Goal: Transaction & Acquisition: Purchase product/service

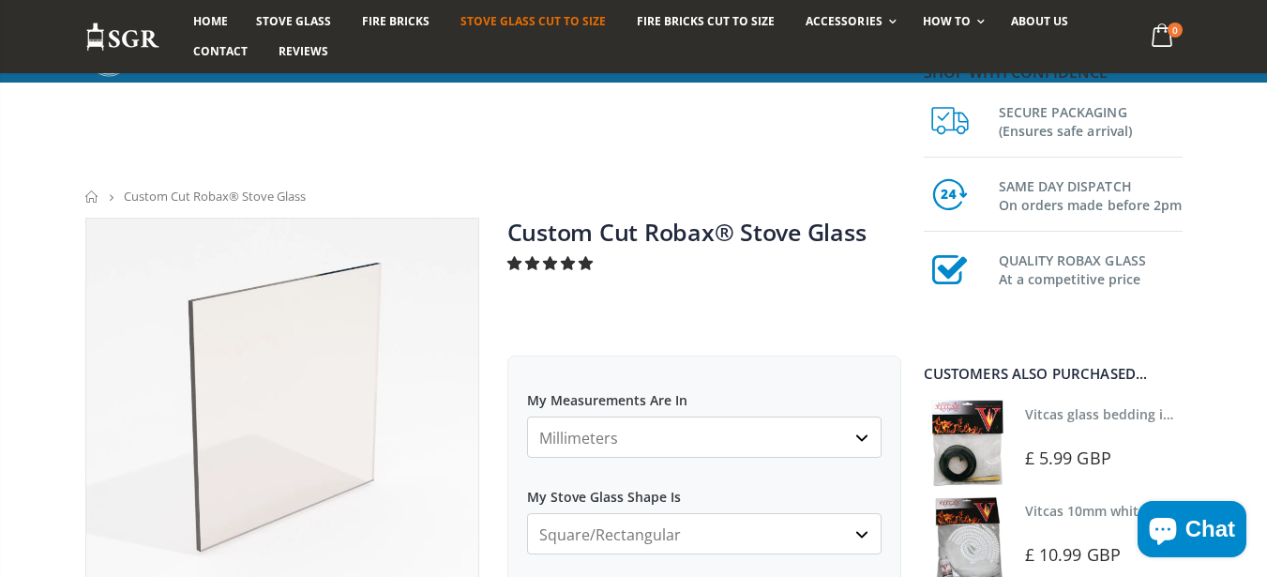
scroll to position [675, 0]
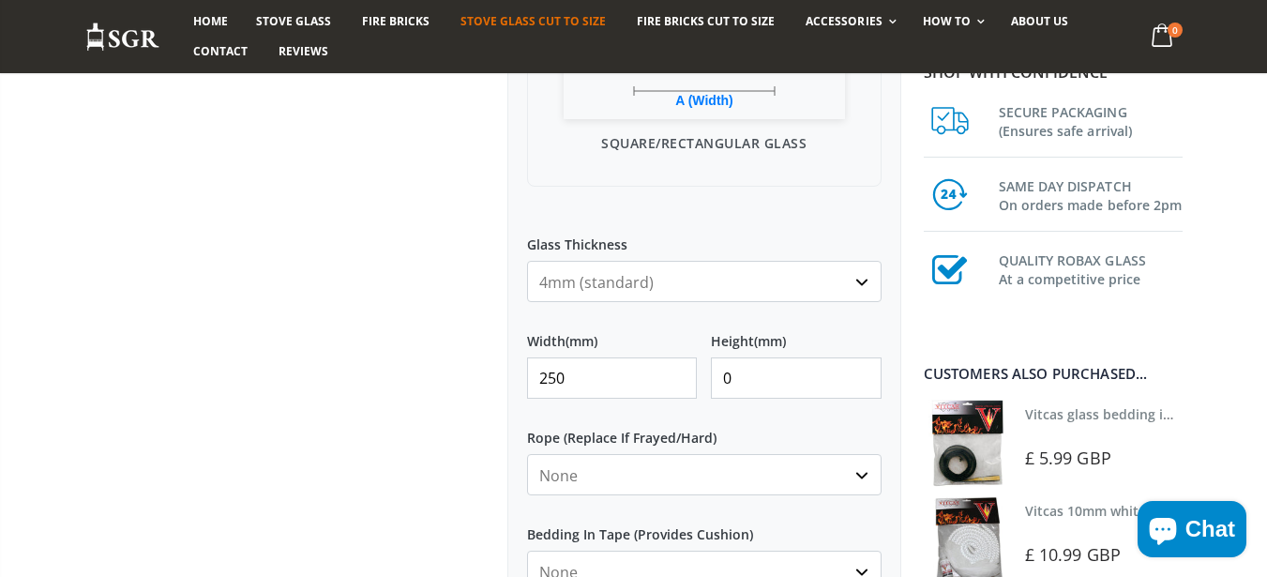
type input "250"
type input "2"
click at [615, 379] on input "250" at bounding box center [612, 376] width 171 height 41
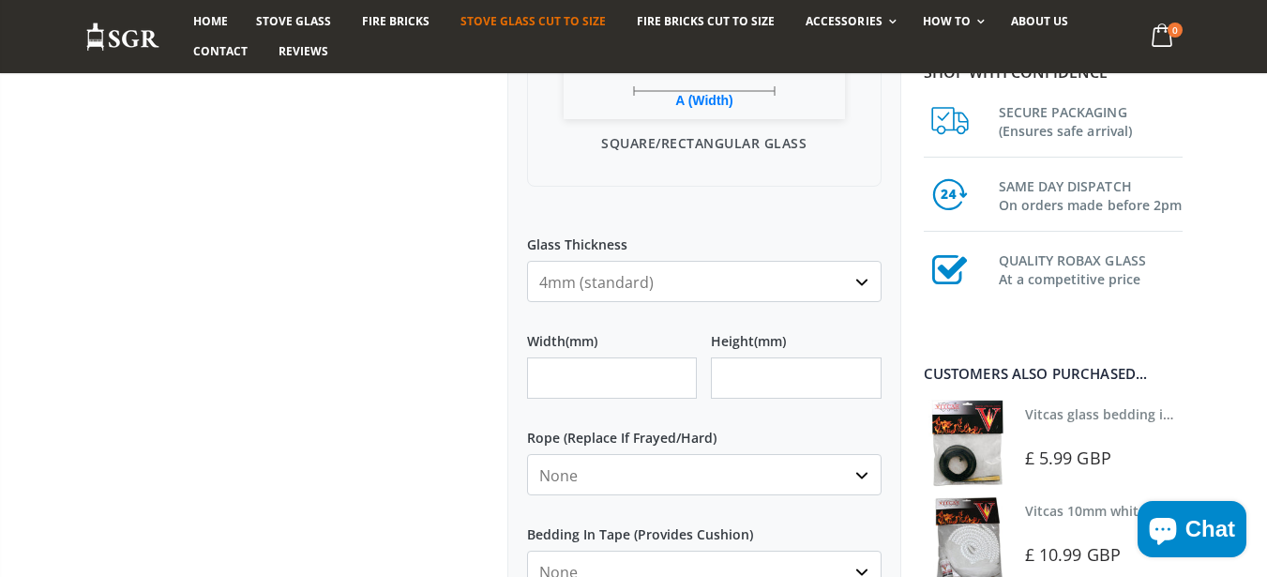
click at [467, 349] on div at bounding box center [282, 192] width 422 height 1300
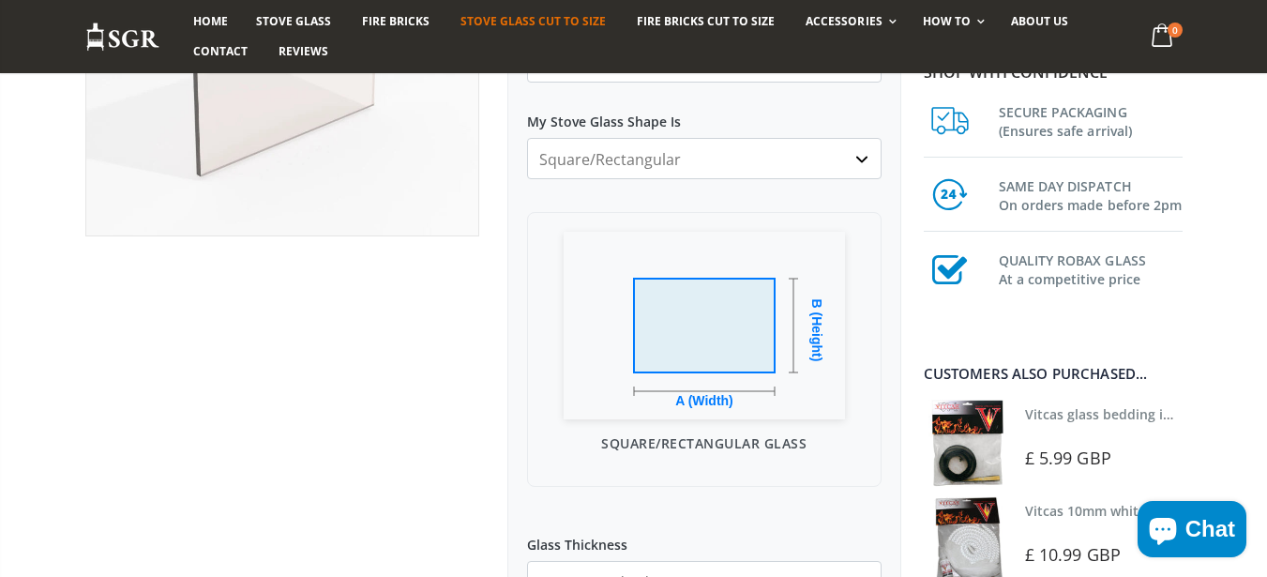
scroll to position [338, 0]
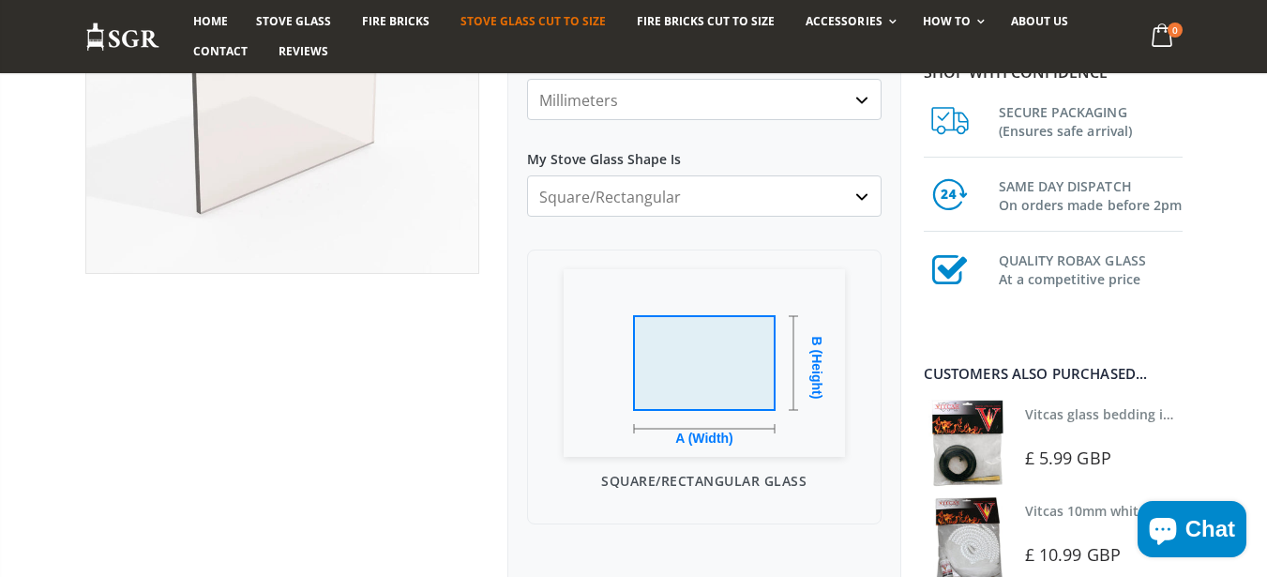
select select "all-corners-cut"
click at [527, 175] on select "Square/Rectangular Arched Half Arch Both Top Corners Cut Single Corner Cut All …" at bounding box center [704, 195] width 354 height 41
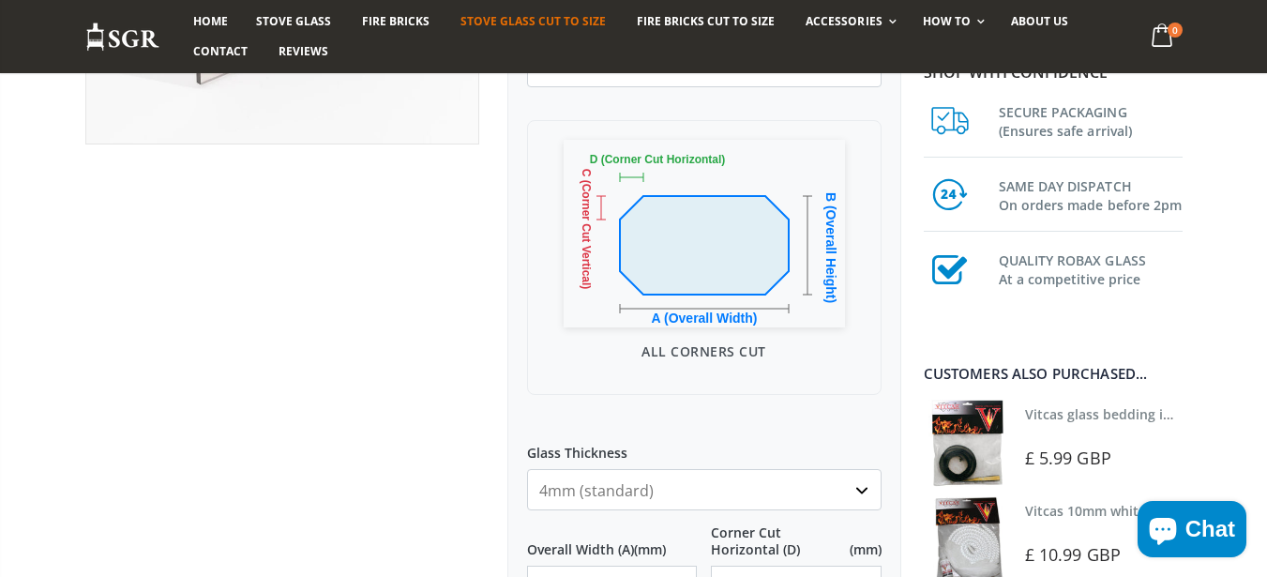
scroll to position [675, 0]
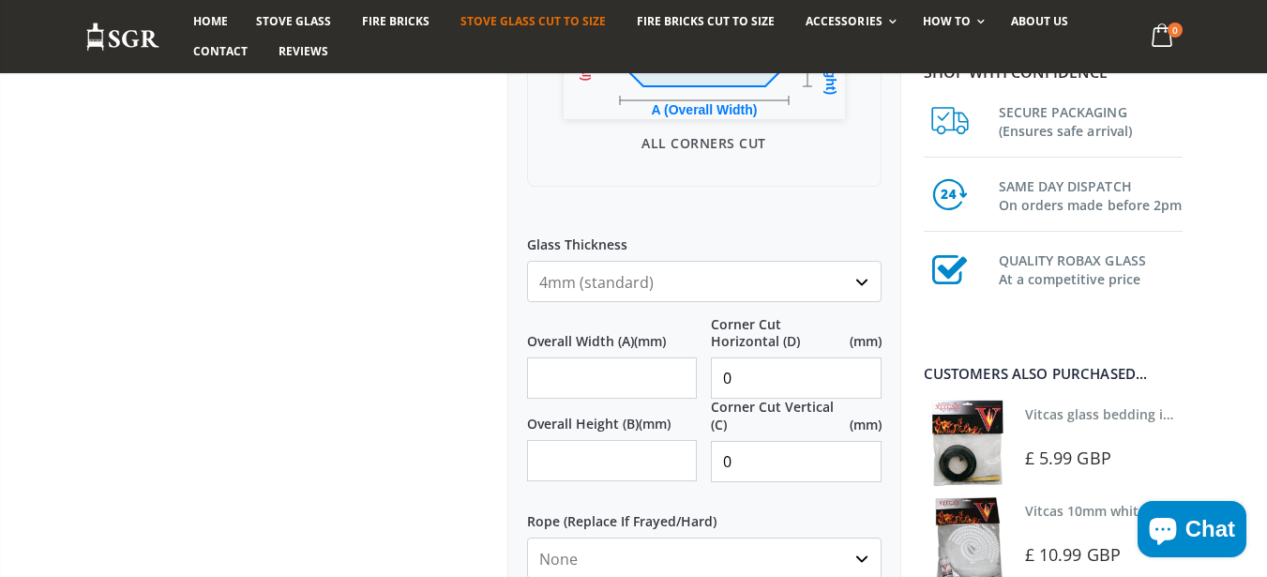
click at [614, 367] on input "Overall Width (A) (mm)" at bounding box center [612, 377] width 171 height 41
click at [602, 345] on label "Overall Width (A) (mm)" at bounding box center [612, 333] width 171 height 34
click at [602, 357] on input "Overall Width (A) (mm)" at bounding box center [612, 377] width 171 height 41
click at [598, 349] on label "Overall Width (A) (mm)" at bounding box center [612, 333] width 171 height 34
click at [598, 357] on input "Overall Width (A) (mm)" at bounding box center [612, 377] width 171 height 41
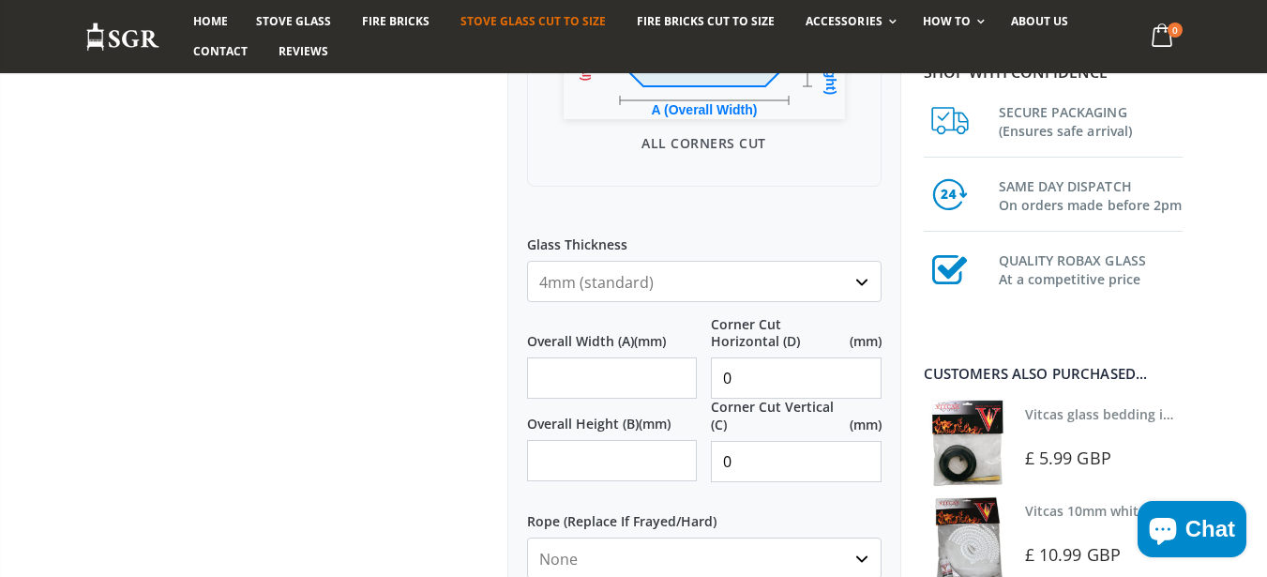
click at [576, 389] on input "Overall Width (A) (mm)" at bounding box center [612, 377] width 171 height 41
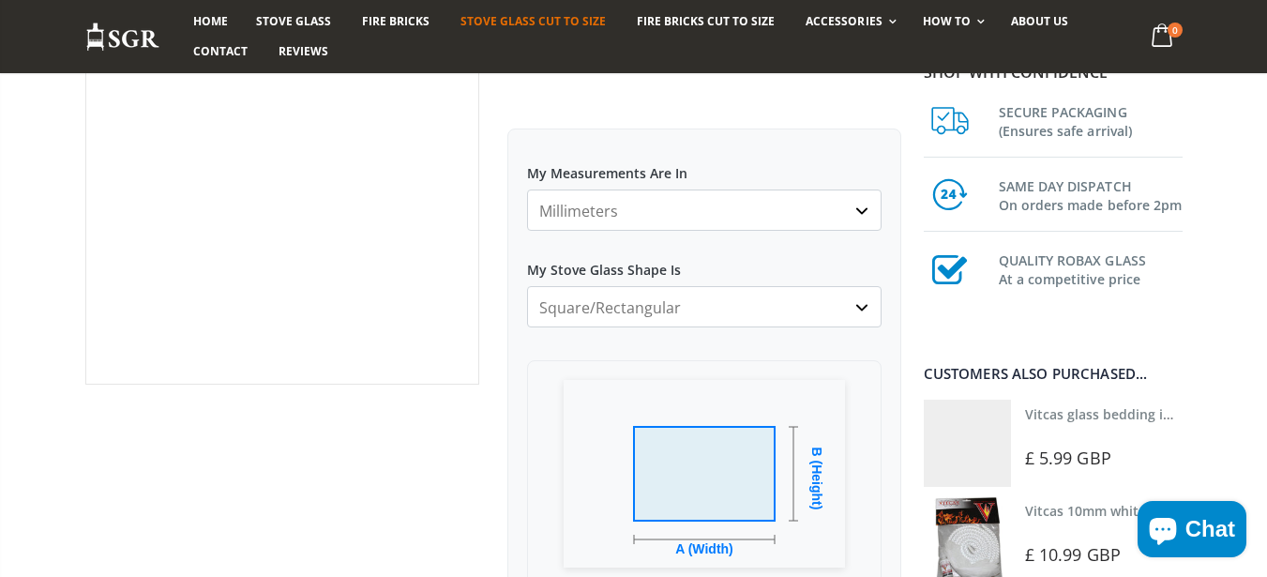
scroll to position [225, 0]
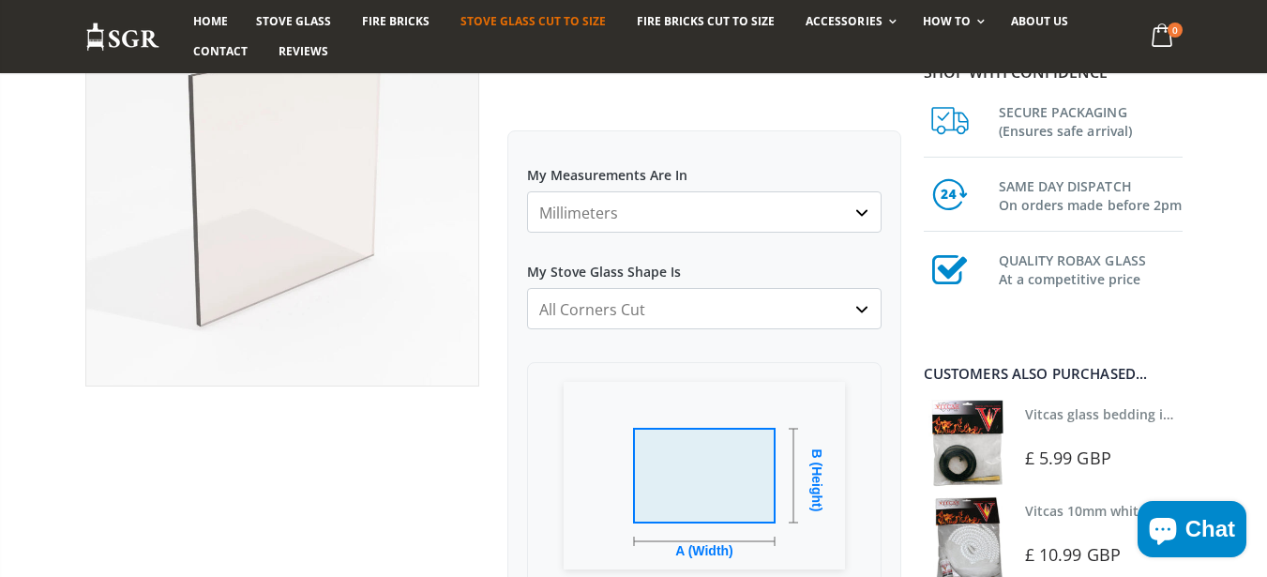
click at [527, 288] on select "Square/Rectangular Arched Half Arch Both Top Corners Cut Single Corner Cut All …" at bounding box center [704, 308] width 354 height 41
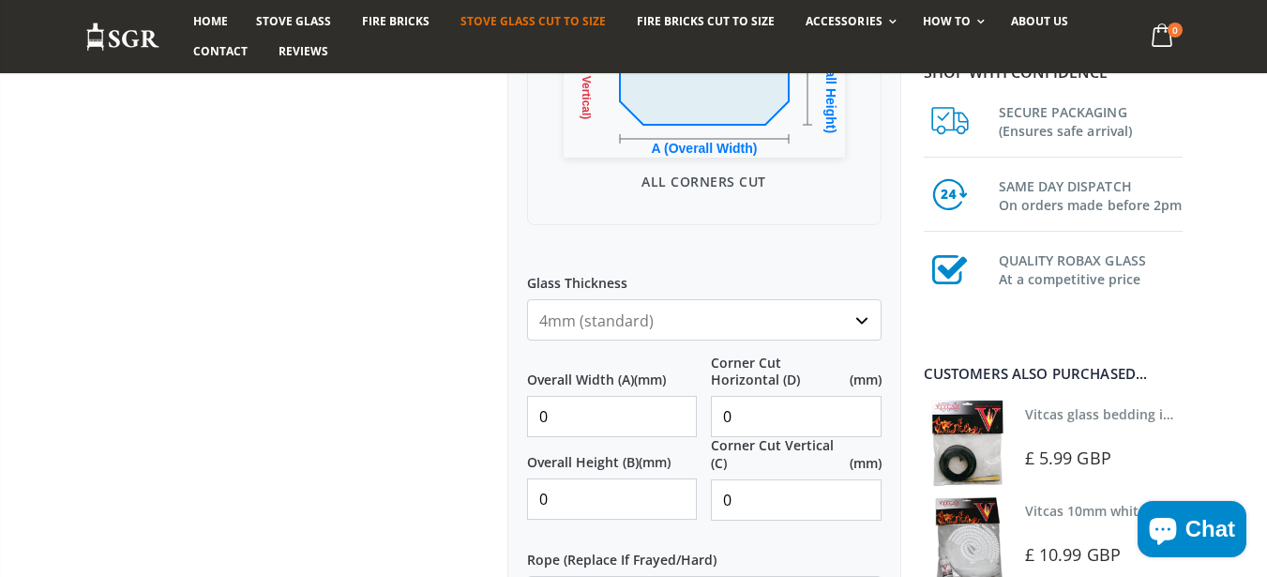
scroll to position [675, 0]
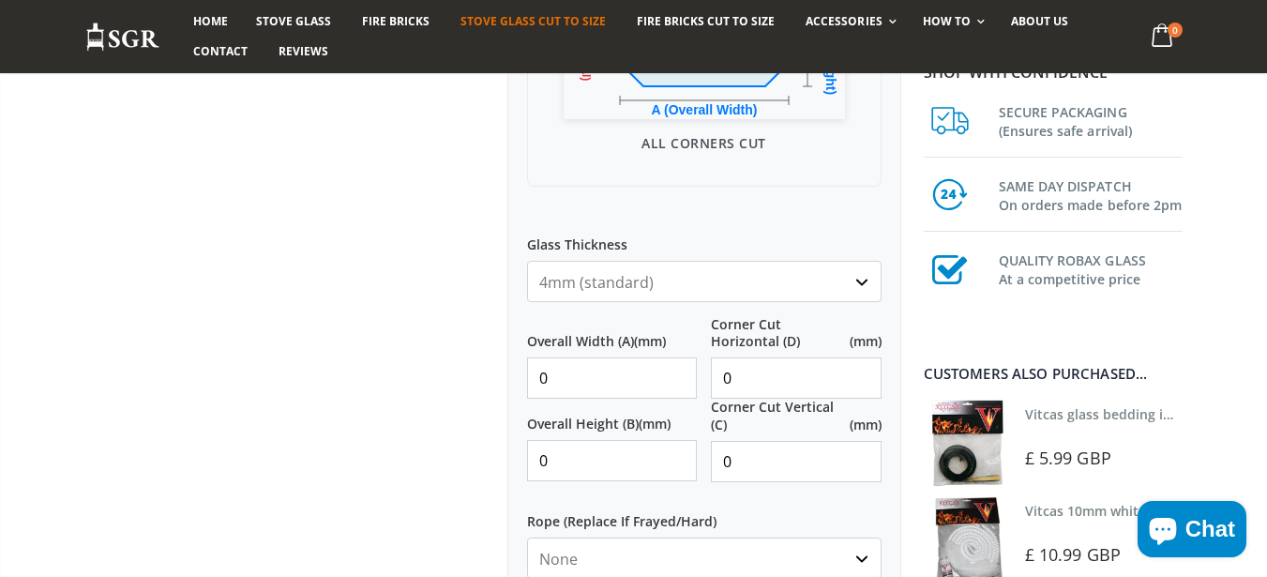
click at [578, 382] on input "0" at bounding box center [612, 377] width 171 height 41
click at [743, 375] on input "0" at bounding box center [796, 377] width 171 height 41
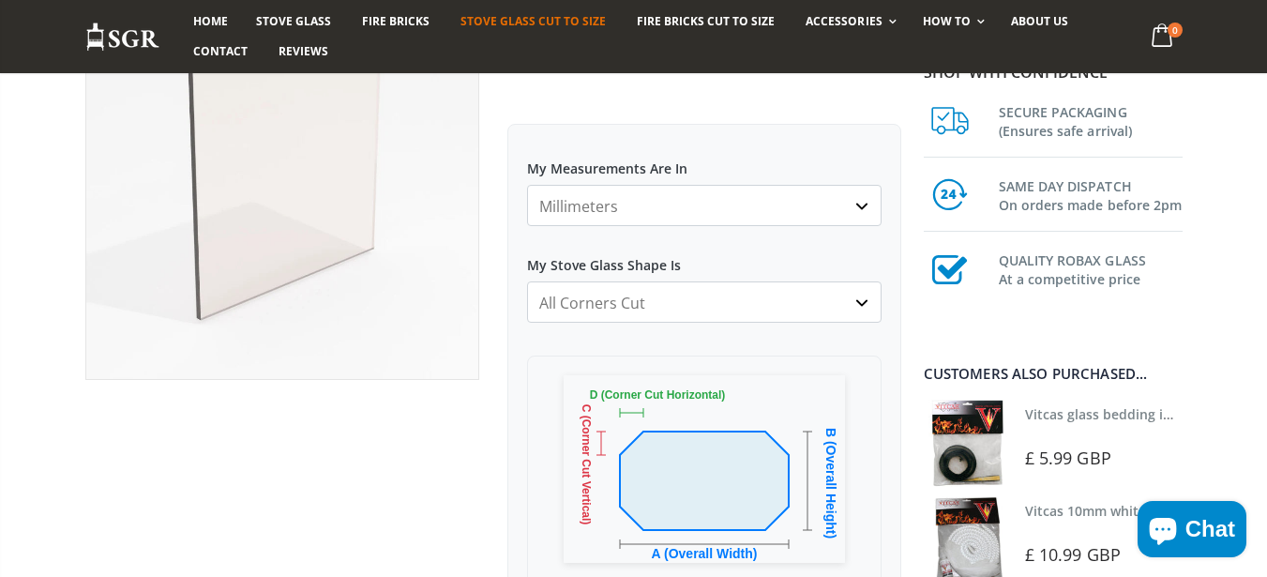
scroll to position [225, 0]
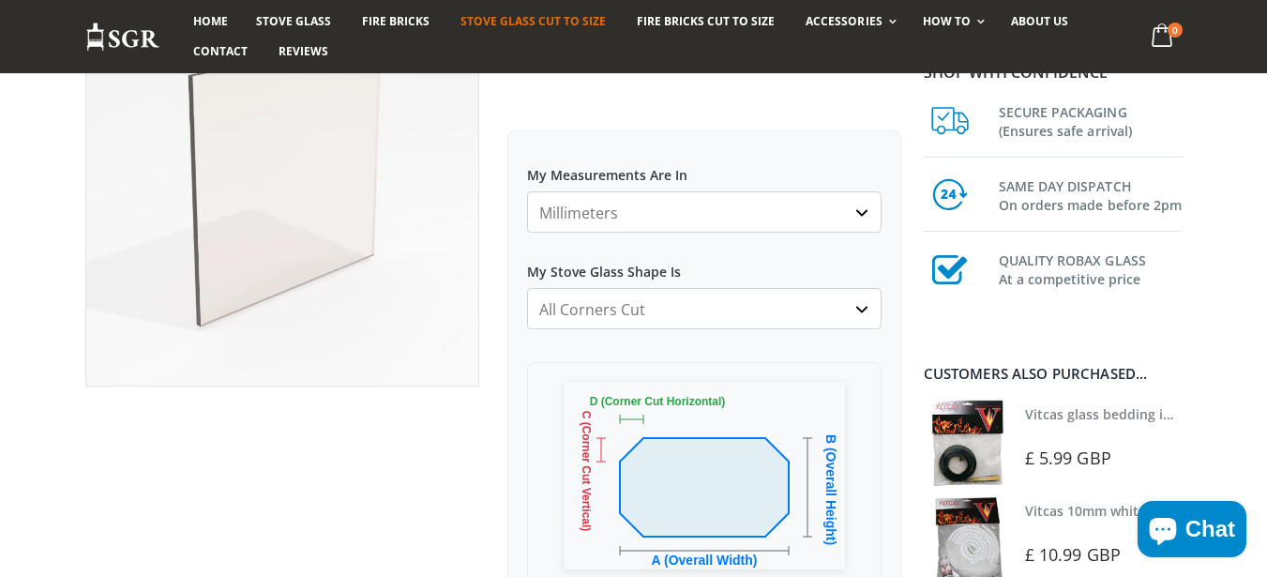
drag, startPoint x: 559, startPoint y: 219, endPoint x: 581, endPoint y: 167, distance: 57.1
click at [581, 167] on div "My Measurements Are In Millimeters Centimeters Inches For inches, please enter …" at bounding box center [704, 191] width 354 height 83
select select "arched"
click at [527, 288] on select "Square/Rectangular Arched Half Arch Both Top Corners Cut Single Corner Cut All …" at bounding box center [704, 308] width 354 height 41
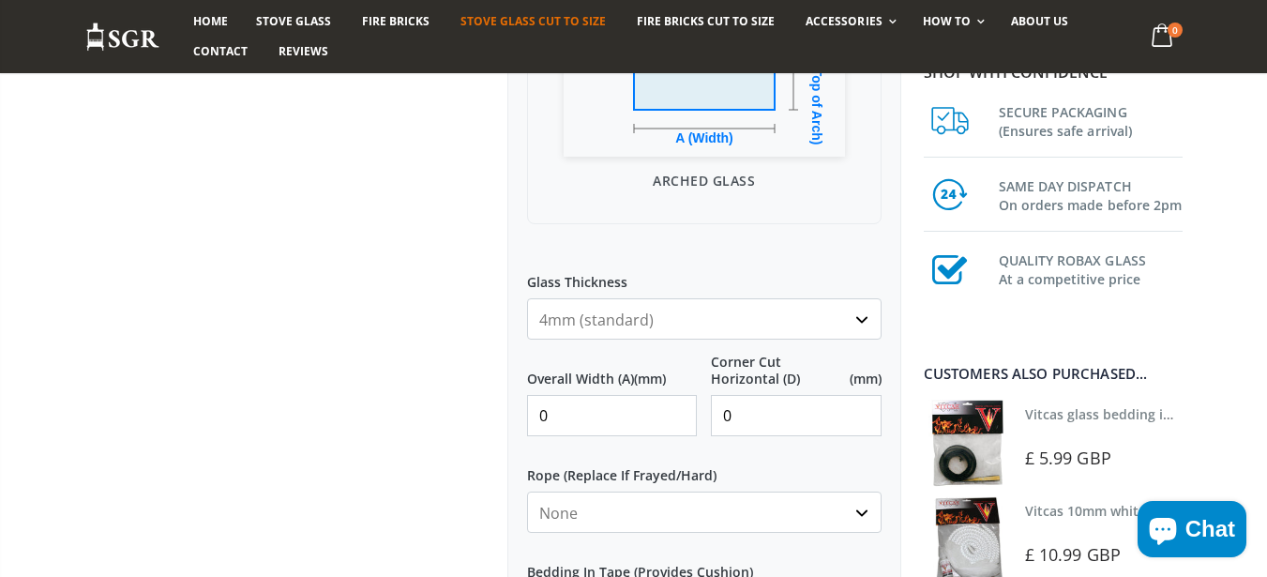
scroll to position [675, 0]
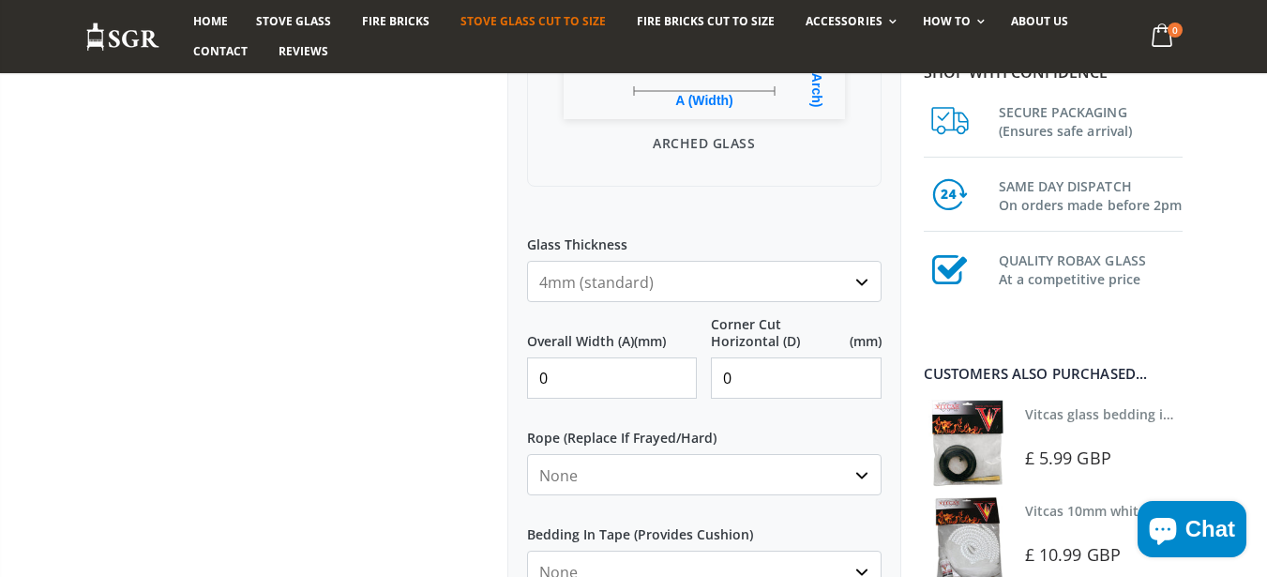
click at [583, 392] on input "0" at bounding box center [612, 377] width 171 height 41
type input "250"
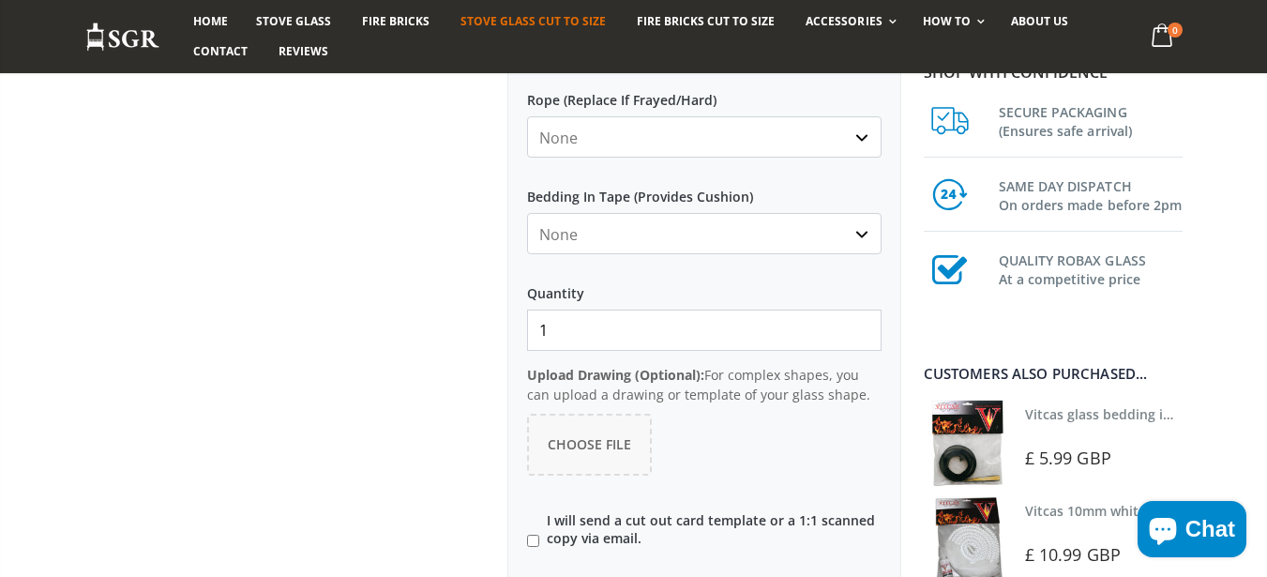
type input "250"
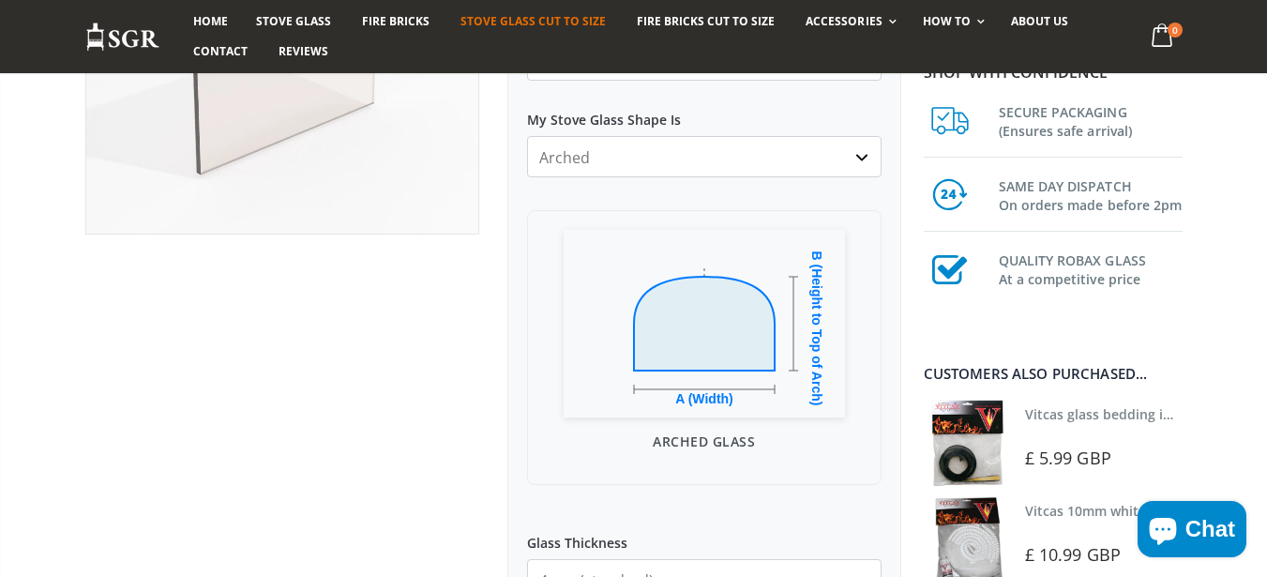
scroll to position [338, 0]
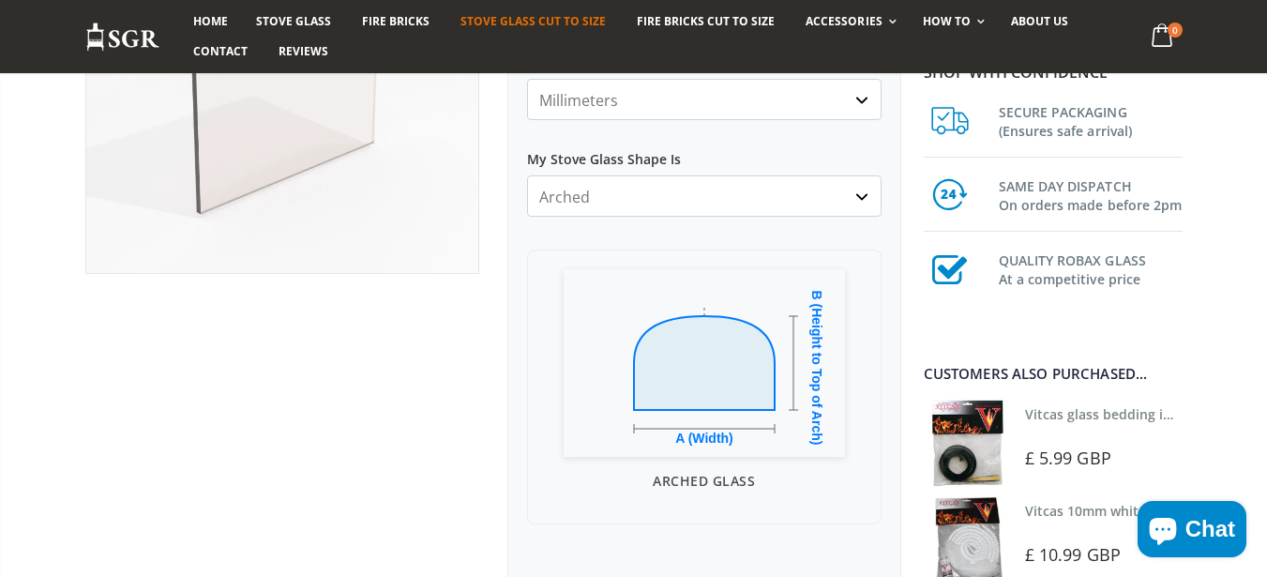
select select "square-rectangular"
click at [527, 175] on select "Square/Rectangular Arched Half Arch Both Top Corners Cut Single Corner Cut All …" at bounding box center [704, 195] width 354 height 41
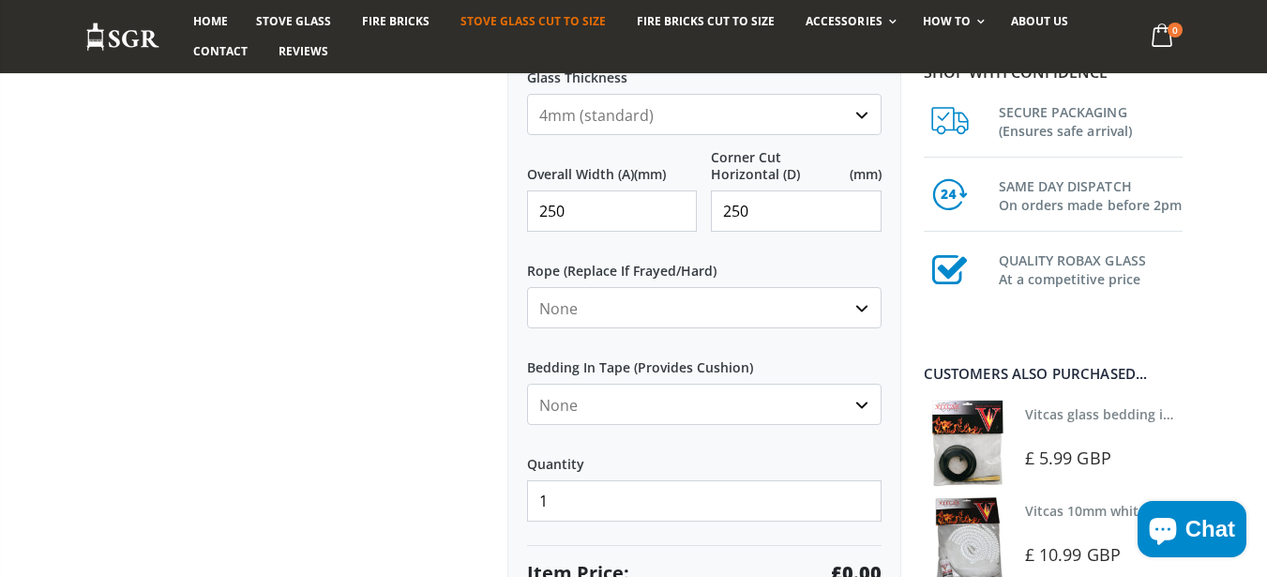
scroll to position [900, 0]
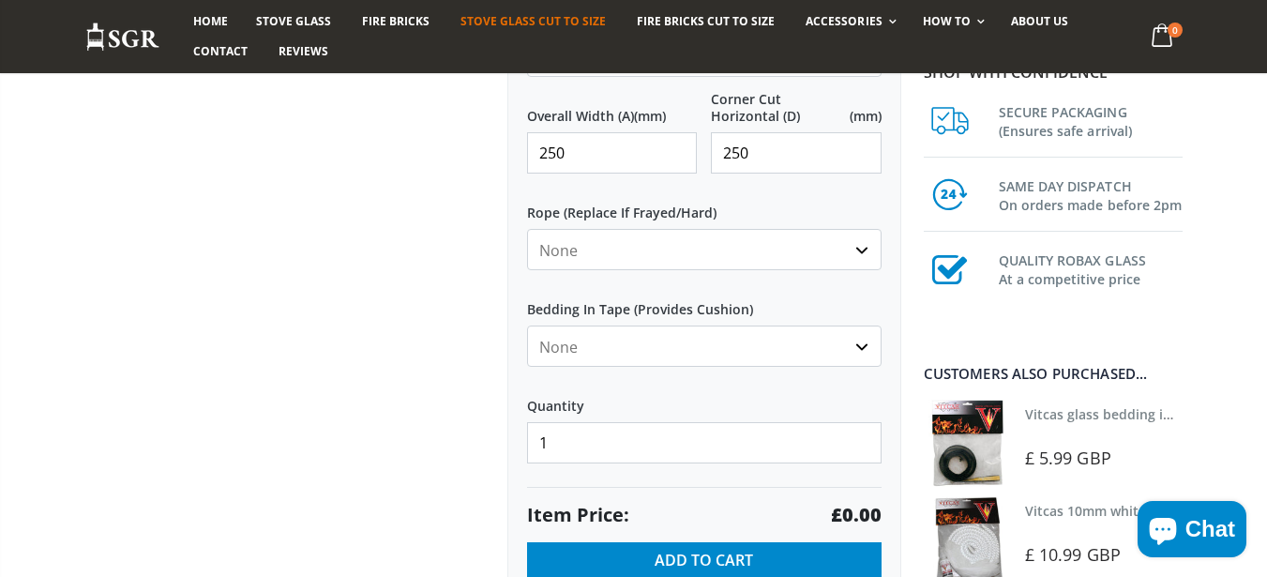
click at [611, 166] on input "250" at bounding box center [612, 152] width 171 height 41
type input "2"
type input "250"
click at [773, 149] on input "250" at bounding box center [796, 152] width 171 height 41
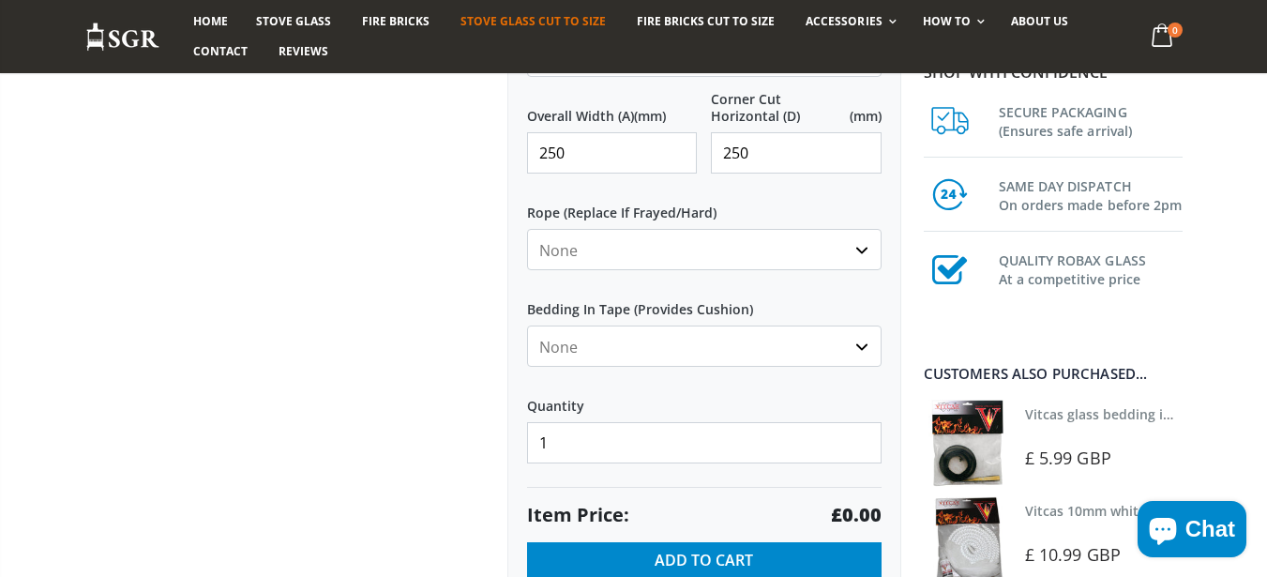
click at [773, 149] on input "250" at bounding box center [796, 152] width 171 height 41
type input "250"
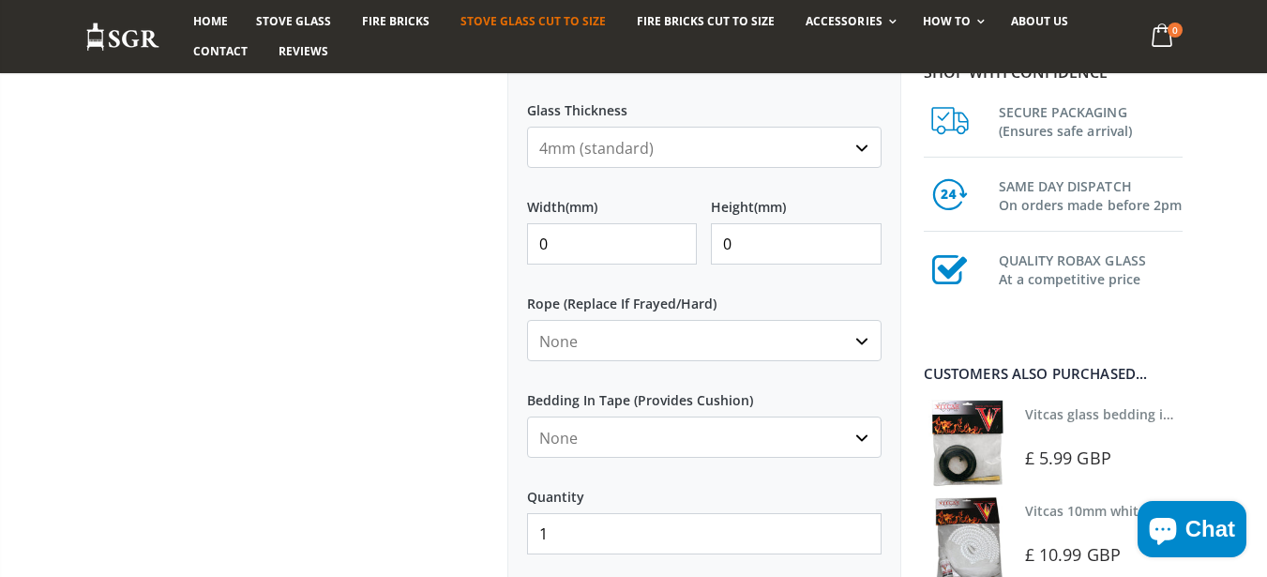
scroll to position [675, 0]
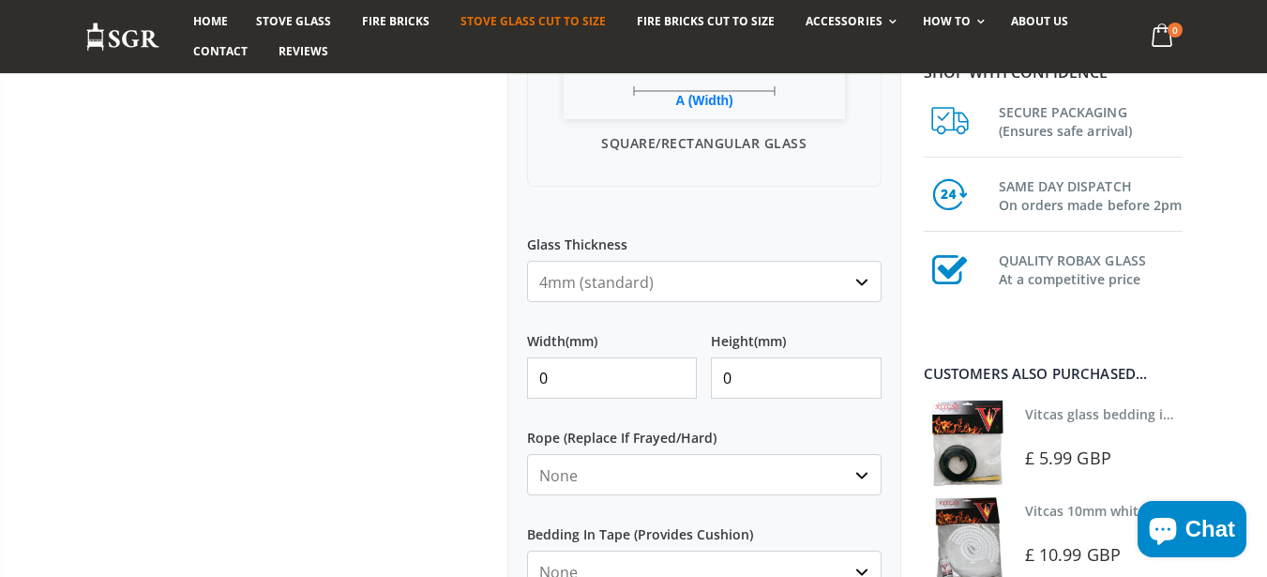
click at [592, 379] on input "0" at bounding box center [612, 377] width 171 height 41
type input "250"
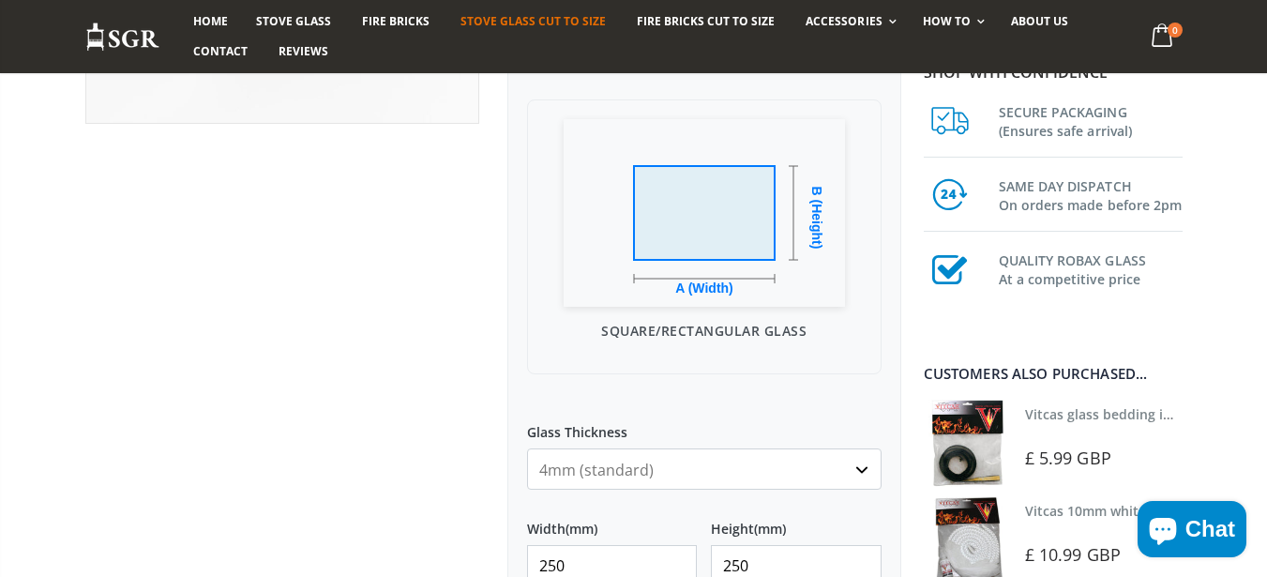
scroll to position [338, 0]
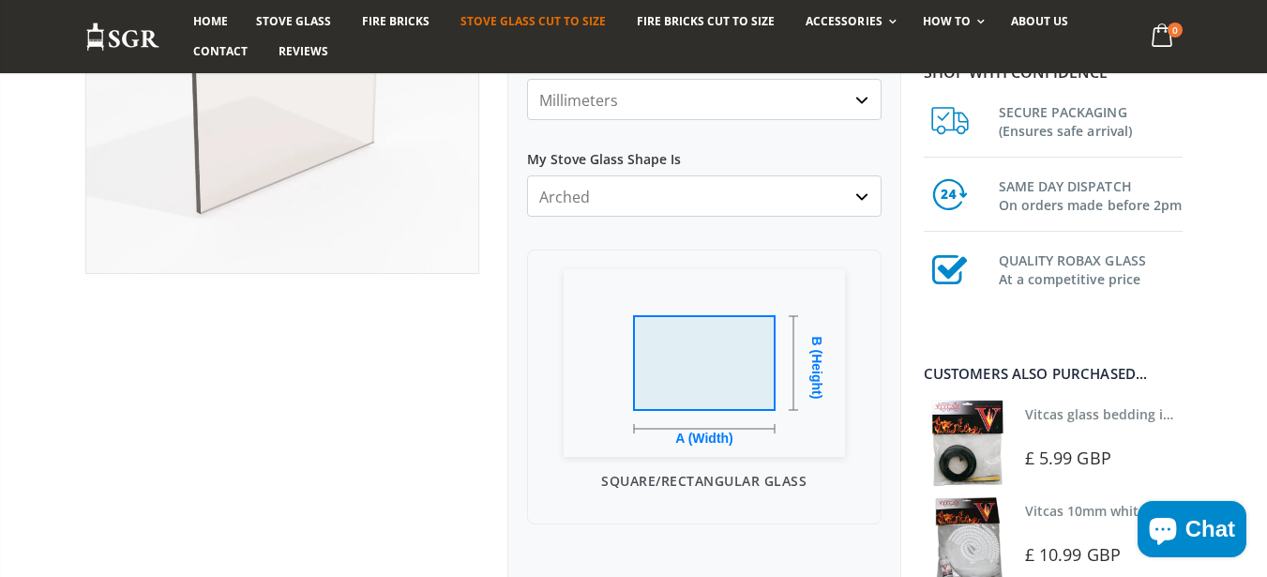
click at [527, 175] on select "Square/Rectangular Arched Half Arch Both Top Corners Cut Single Corner Cut All …" at bounding box center [704, 195] width 354 height 41
select select "all-corners-cut"
click at [527, 175] on select "Square/Rectangular Arched Half Arch Both Top Corners Cut Single Corner Cut All …" at bounding box center [704, 195] width 354 height 41
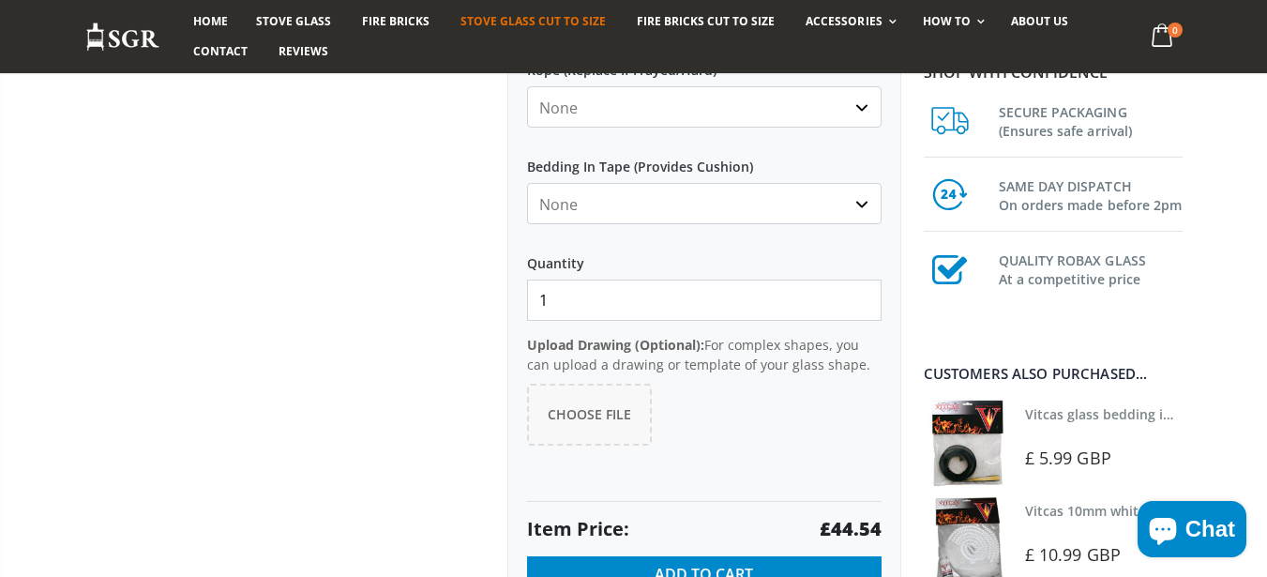
scroll to position [900, 0]
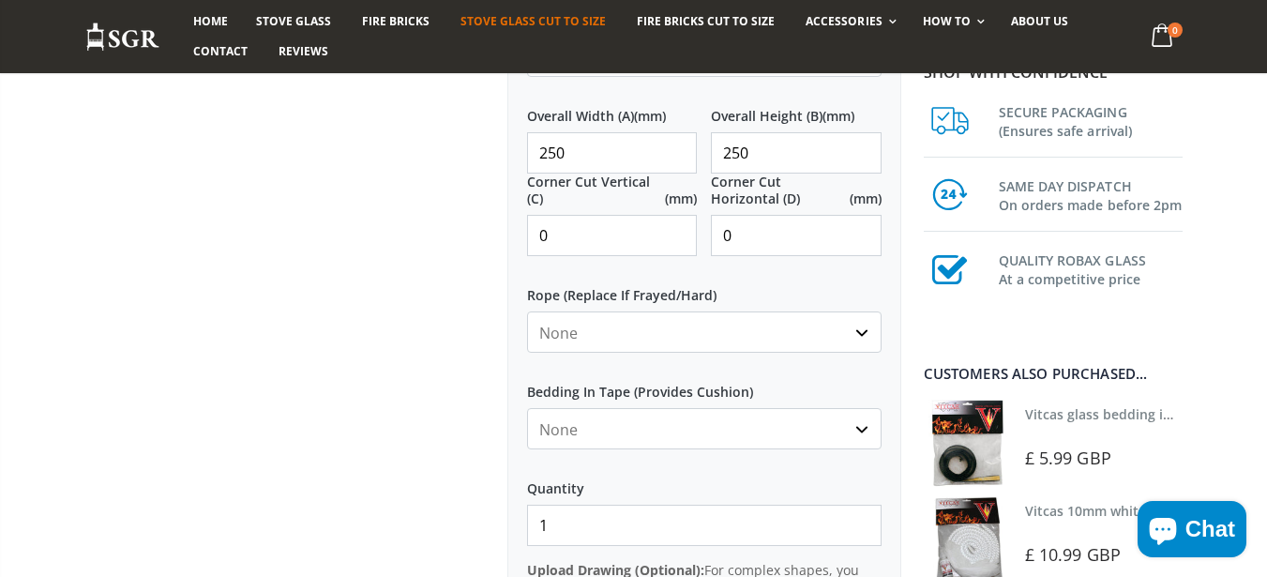
click at [597, 239] on input "0" at bounding box center [612, 235] width 171 height 41
type input "25"
click at [803, 226] on input "0" at bounding box center [796, 235] width 171 height 41
type input "25"
click at [438, 317] on div at bounding box center [282, 86] width 422 height 1539
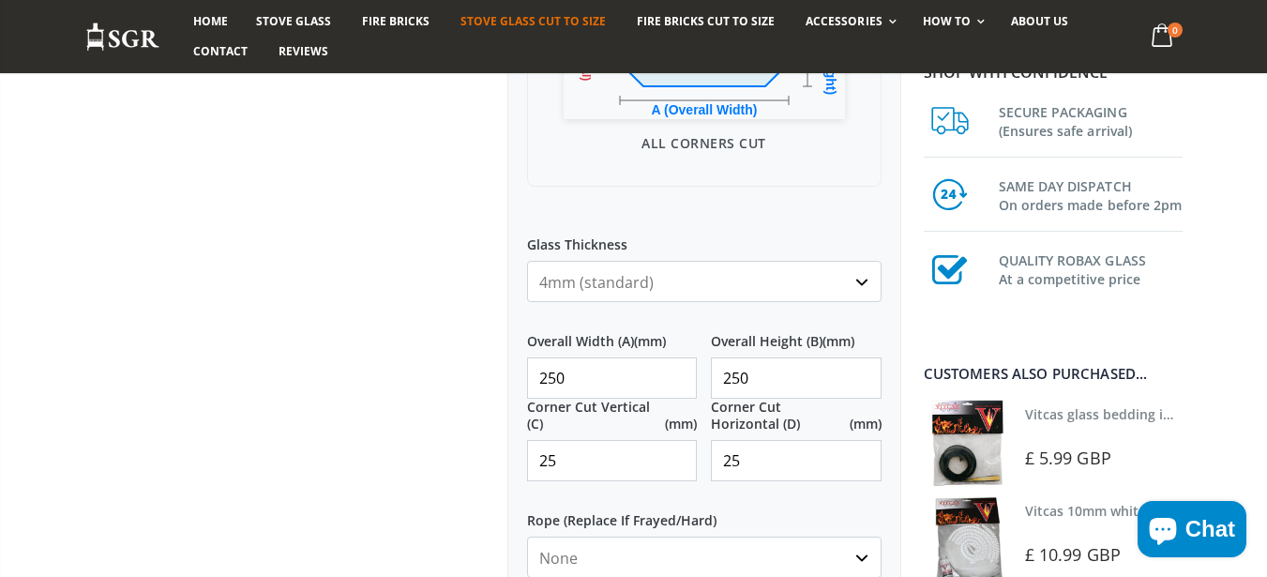
scroll to position [113, 0]
